Goal: Find specific page/section: Find specific page/section

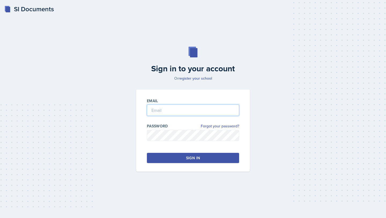
type input "[EMAIL_ADDRESS][DOMAIN_NAME]"
click at [179, 154] on button "Sign in" at bounding box center [193, 158] width 92 height 10
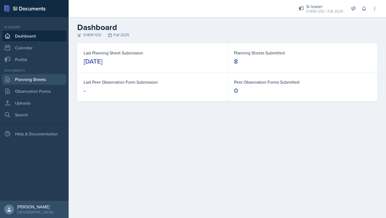
click at [41, 79] on link "Planning Sheets" at bounding box center [34, 79] width 64 height 11
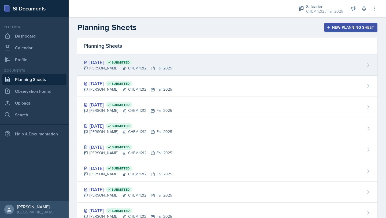
click at [151, 71] on div "[DATE] Submitted [PERSON_NAME] CHEM 1212 Fall 2025" at bounding box center [227, 64] width 300 height 21
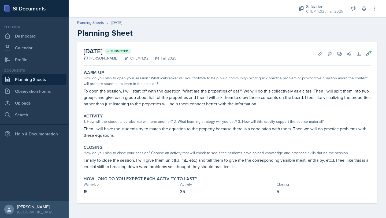
click at [46, 80] on link "Planning Sheets" at bounding box center [34, 79] width 64 height 11
